Goal: Task Accomplishment & Management: Manage account settings

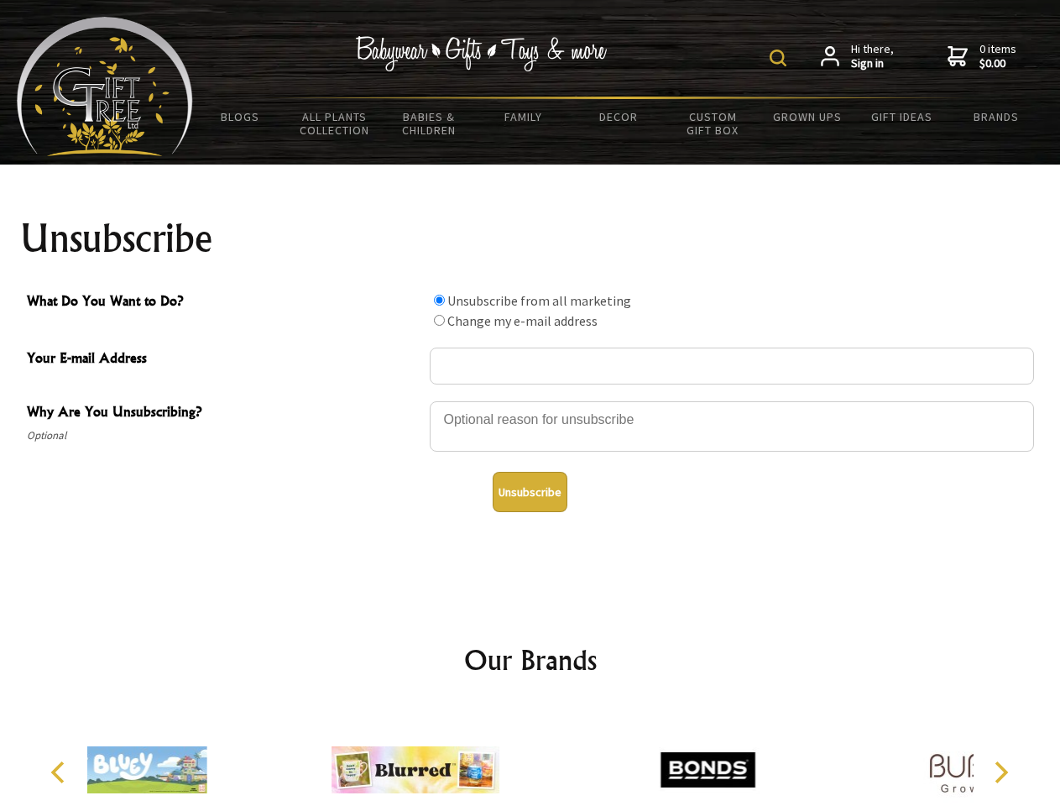
click at [781, 58] on img at bounding box center [778, 58] width 17 height 17
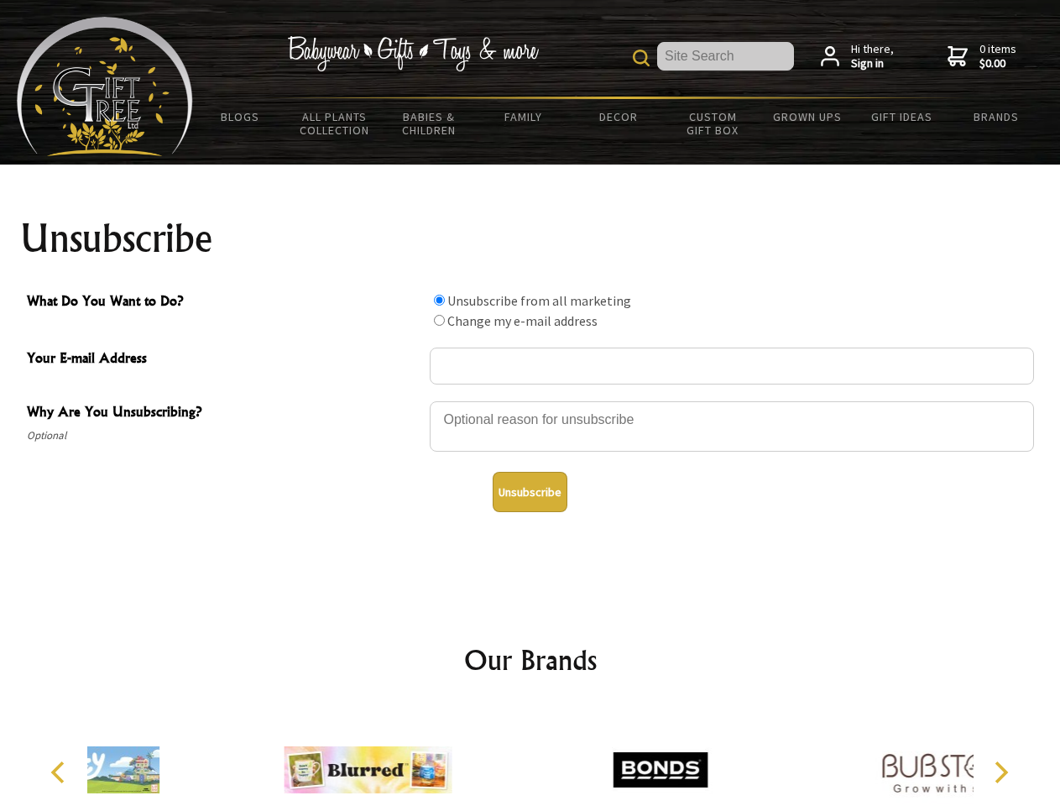
click at [531, 400] on div at bounding box center [732, 429] width 604 height 59
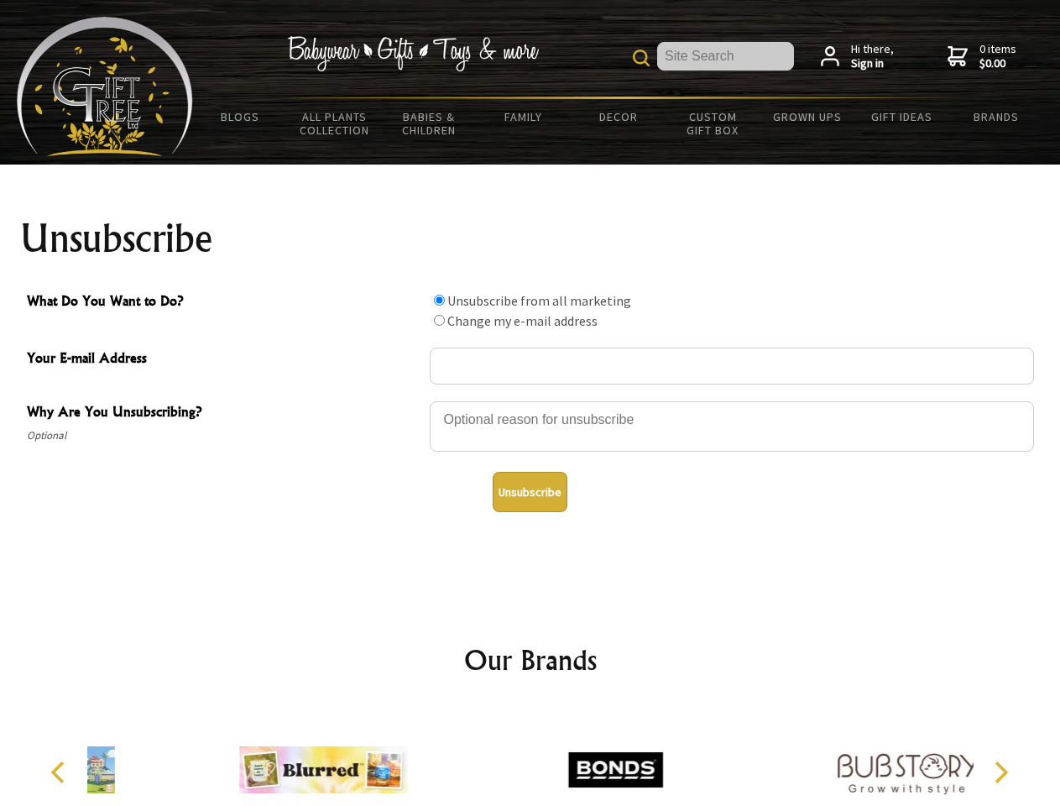
click at [439, 300] on input "What Do You Want to Do?" at bounding box center [439, 300] width 11 height 11
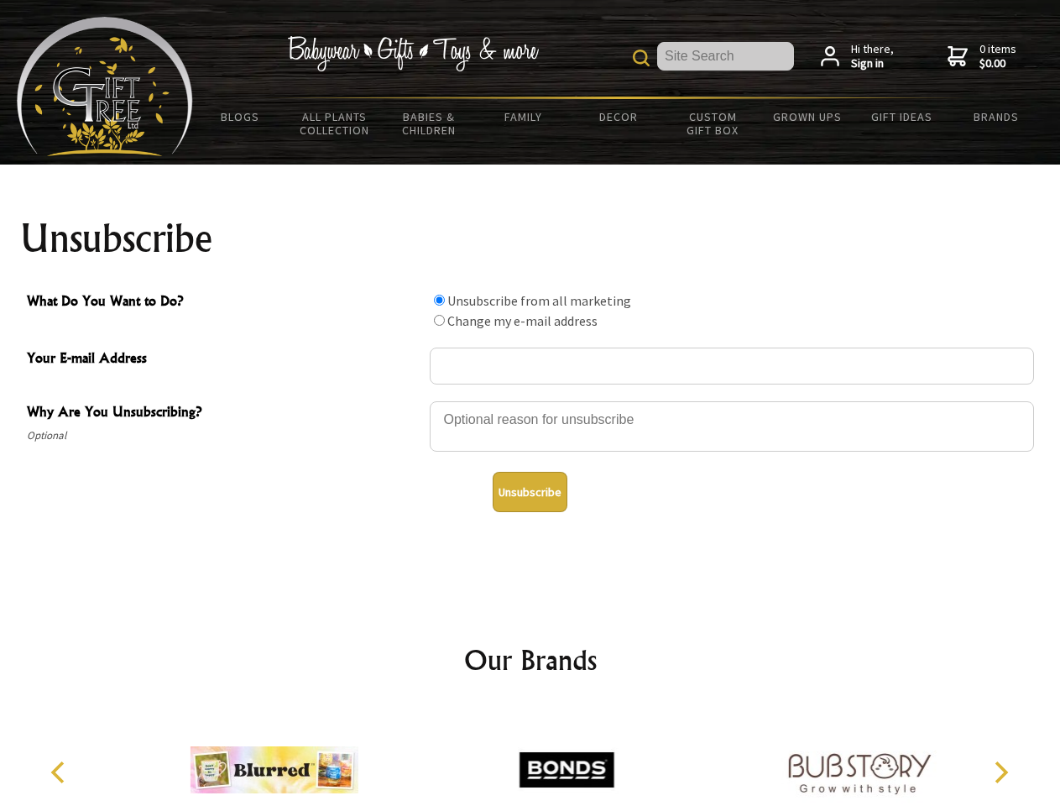
click at [439, 320] on input "What Do You Want to Do?" at bounding box center [439, 320] width 11 height 11
radio input "true"
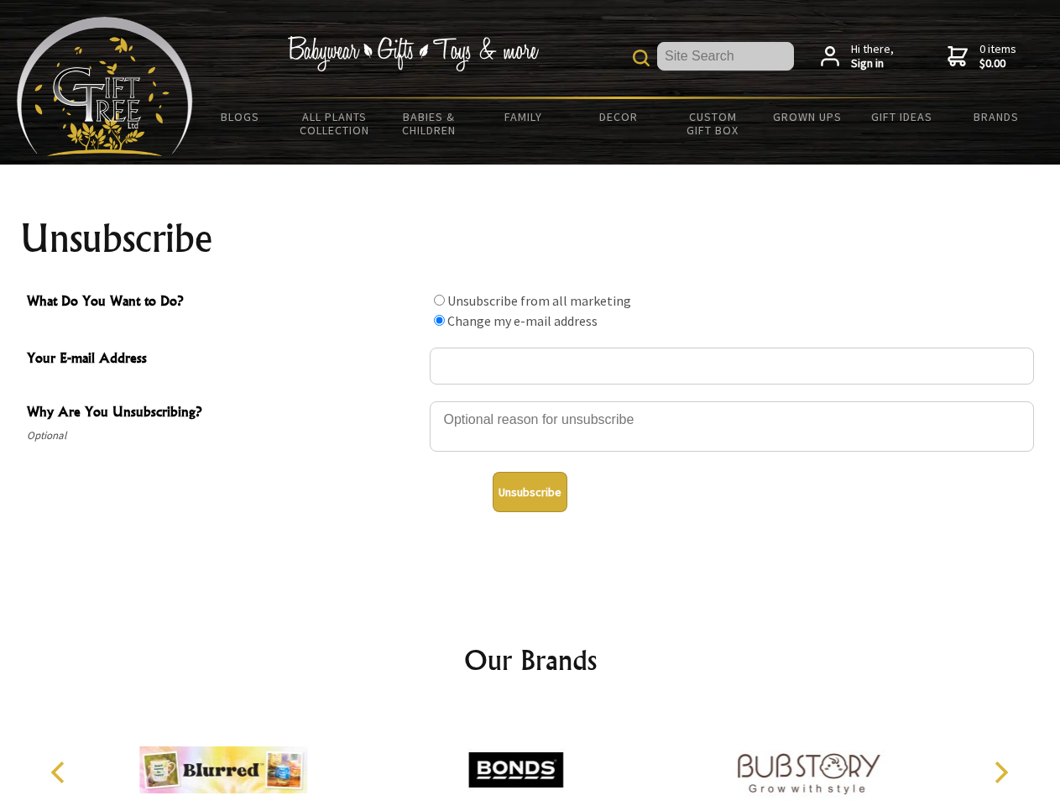
click at [530, 492] on button "Unsubscribe" at bounding box center [530, 492] width 75 height 40
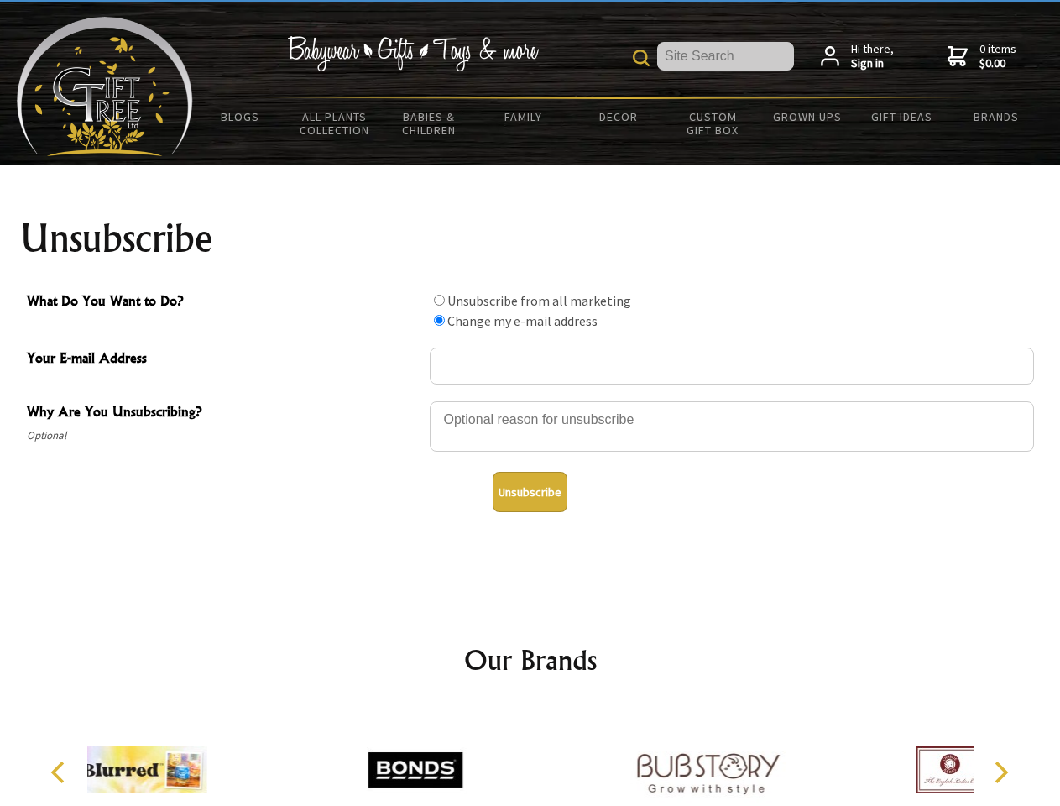
click at [531, 756] on div at bounding box center [415, 772] width 292 height 131
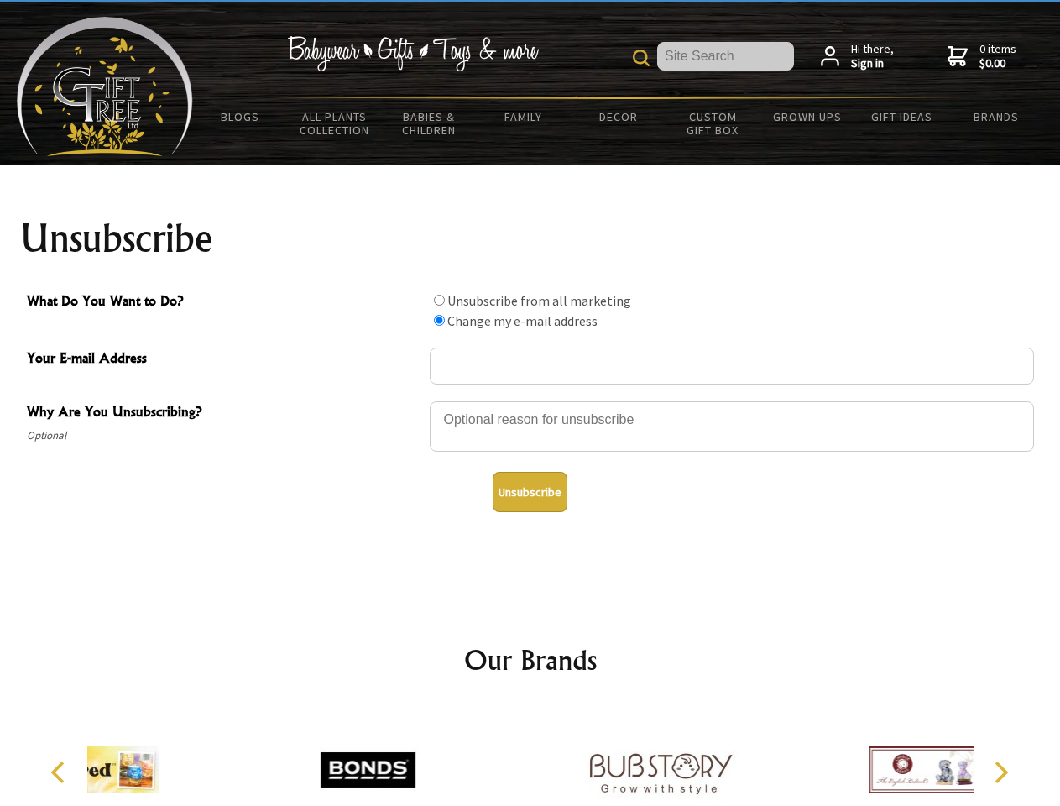
click at [60, 772] on icon "Previous" at bounding box center [60, 772] width 22 height 22
click at [1001, 772] on icon "Next" at bounding box center [1000, 772] width 22 height 22
